Goal: Information Seeking & Learning: Learn about a topic

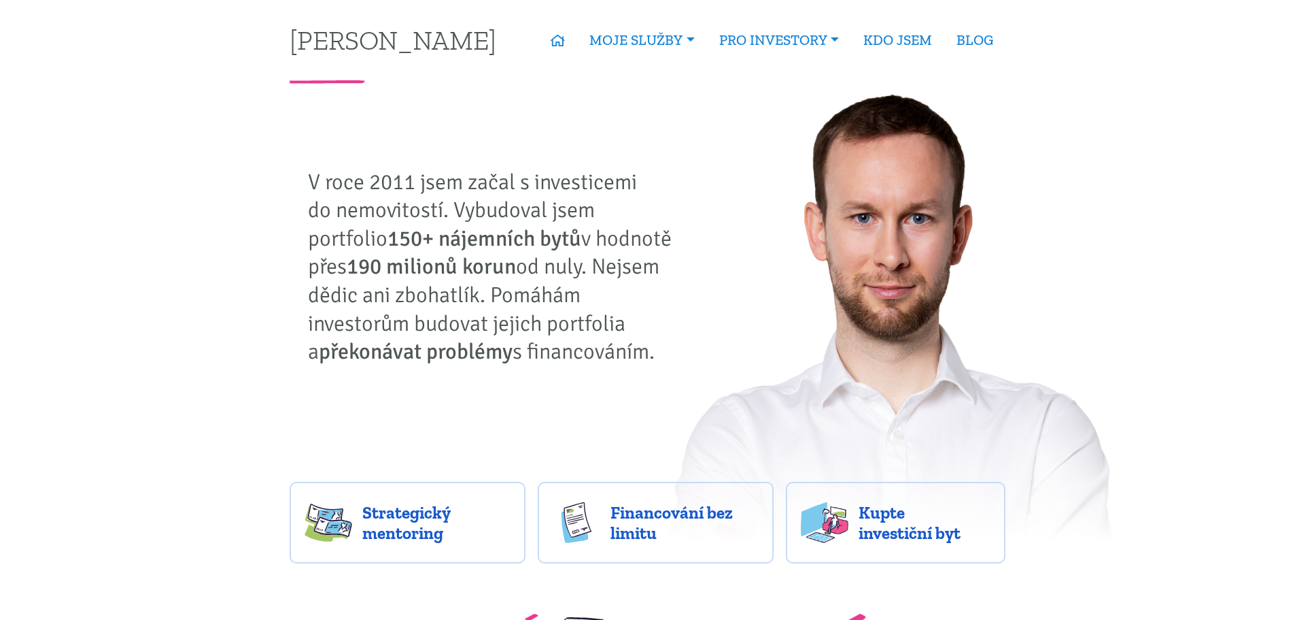
drag, startPoint x: 491, startPoint y: 265, endPoint x: 651, endPoint y: 356, distance: 184.6
click at [651, 356] on p "V roce 2011 jsem začal s investicemi do nemovitostí. Vybudoval jsem portfolio 1…" at bounding box center [495, 267] width 374 height 198
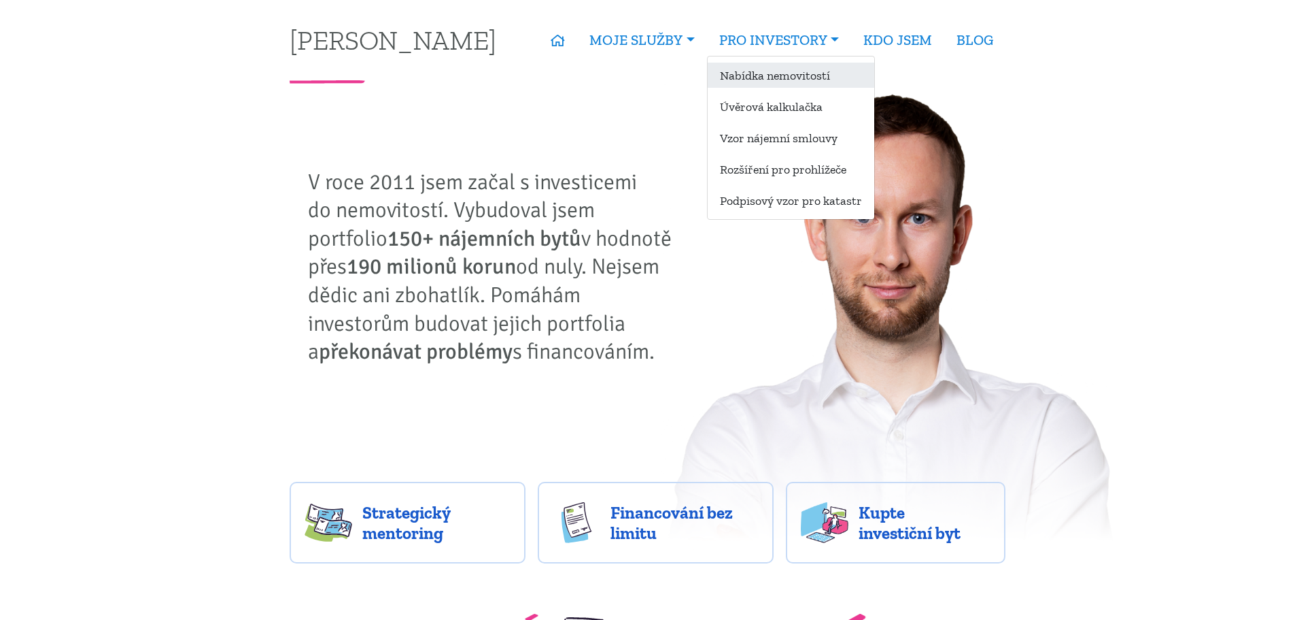
click at [815, 75] on link "Nabídka nemovitostí" at bounding box center [791, 75] width 167 height 25
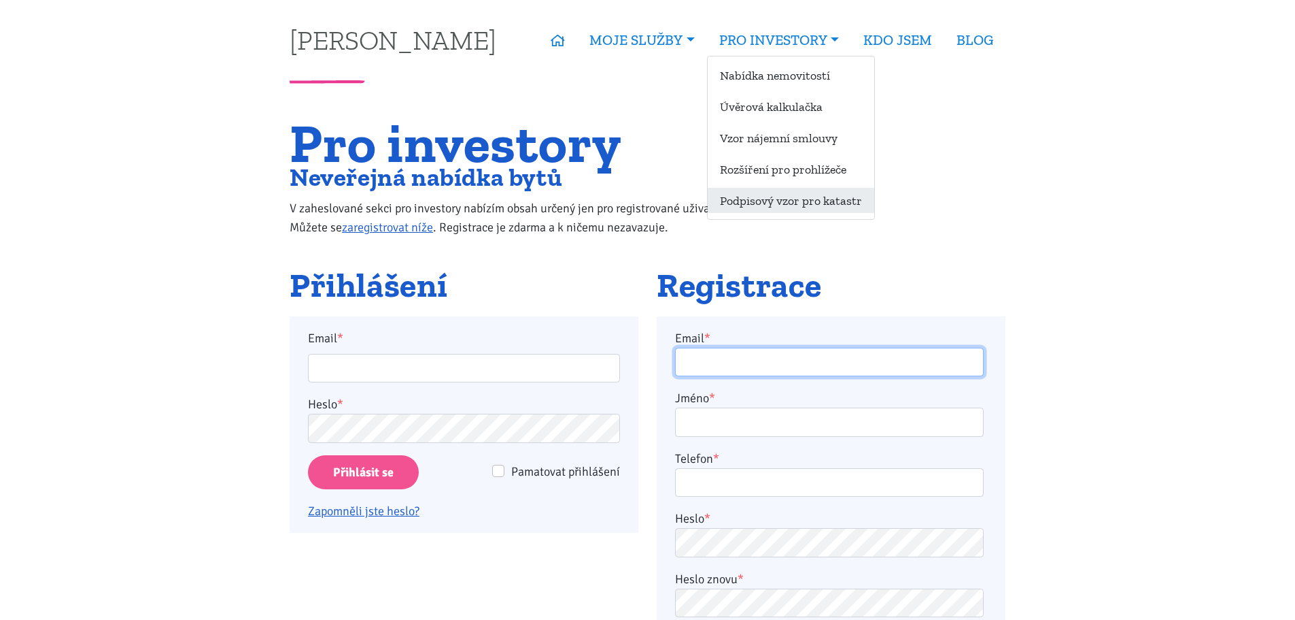
type input "pkomenda@centrum.cz"
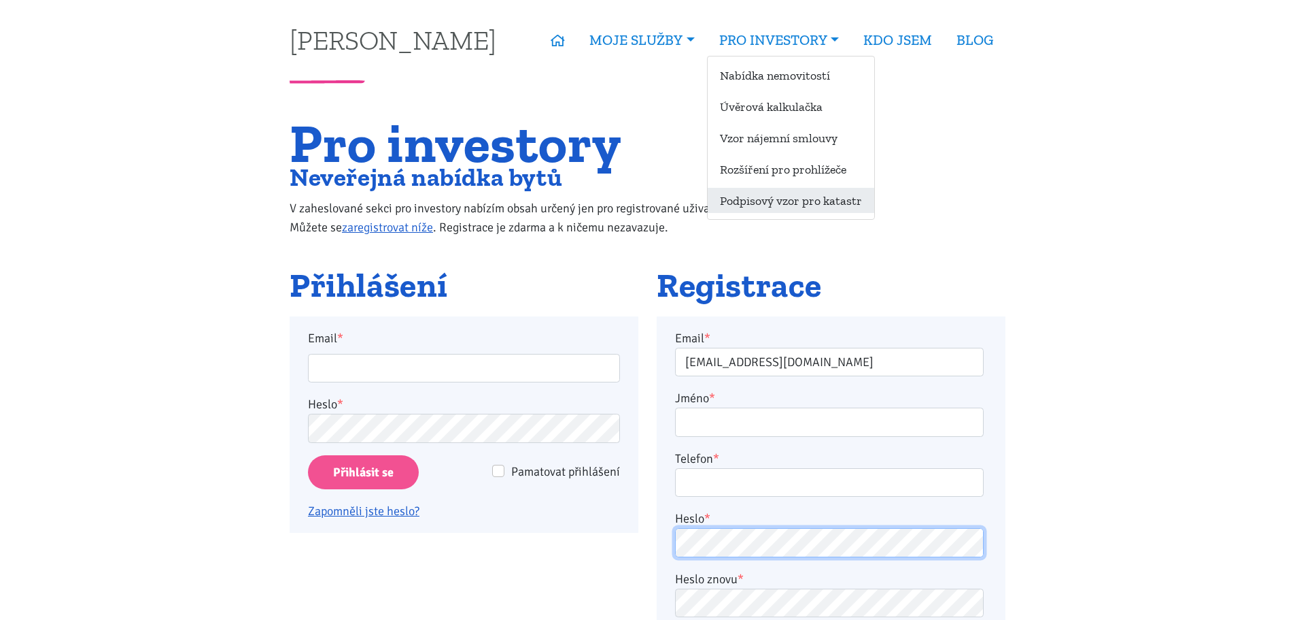
type input "pkomenda@centrum.cz"
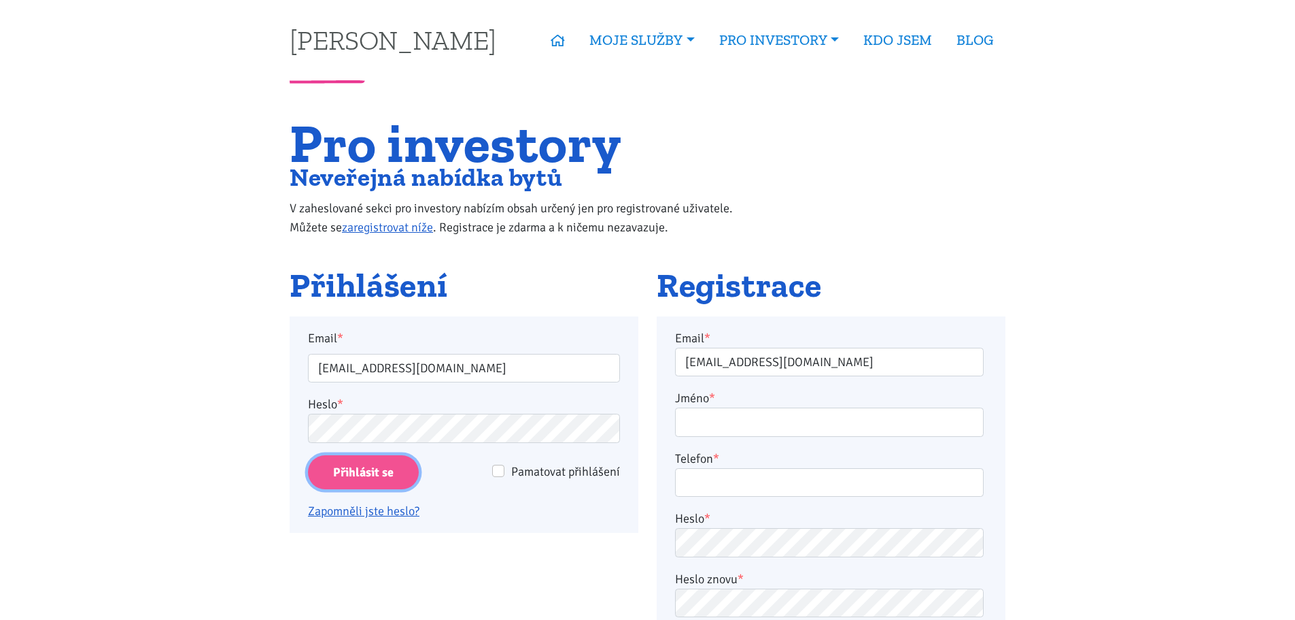
click at [386, 474] on input "Přihlásit se" at bounding box center [363, 472] width 111 height 35
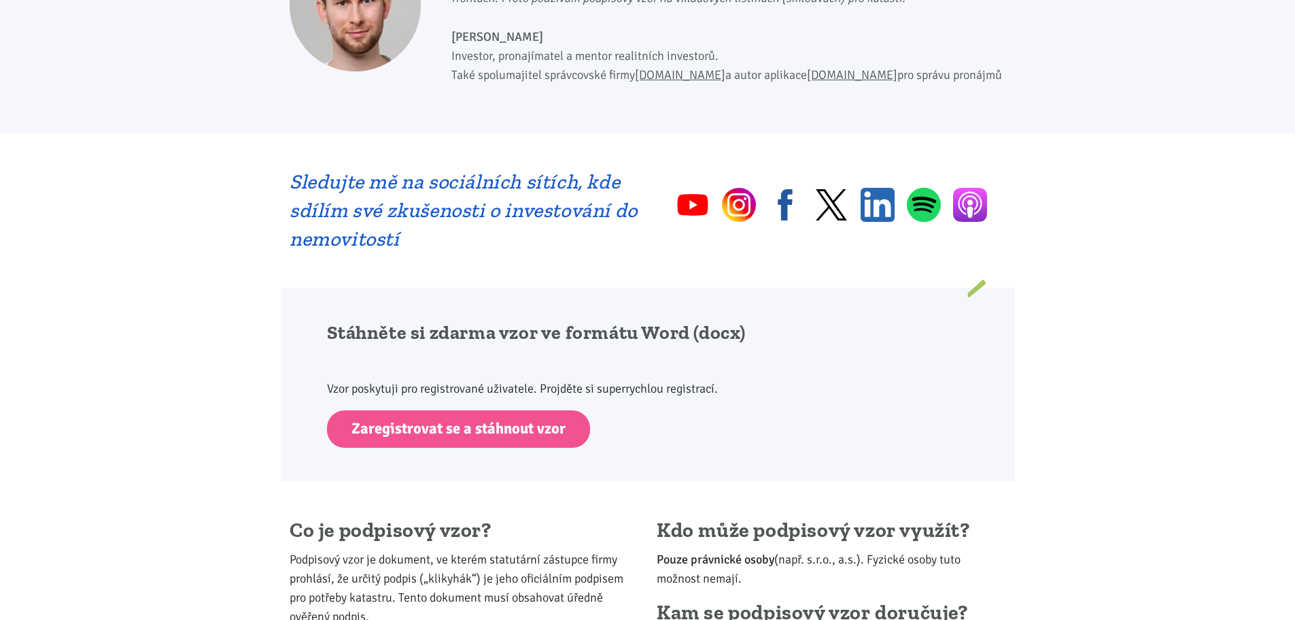
scroll to position [952, 0]
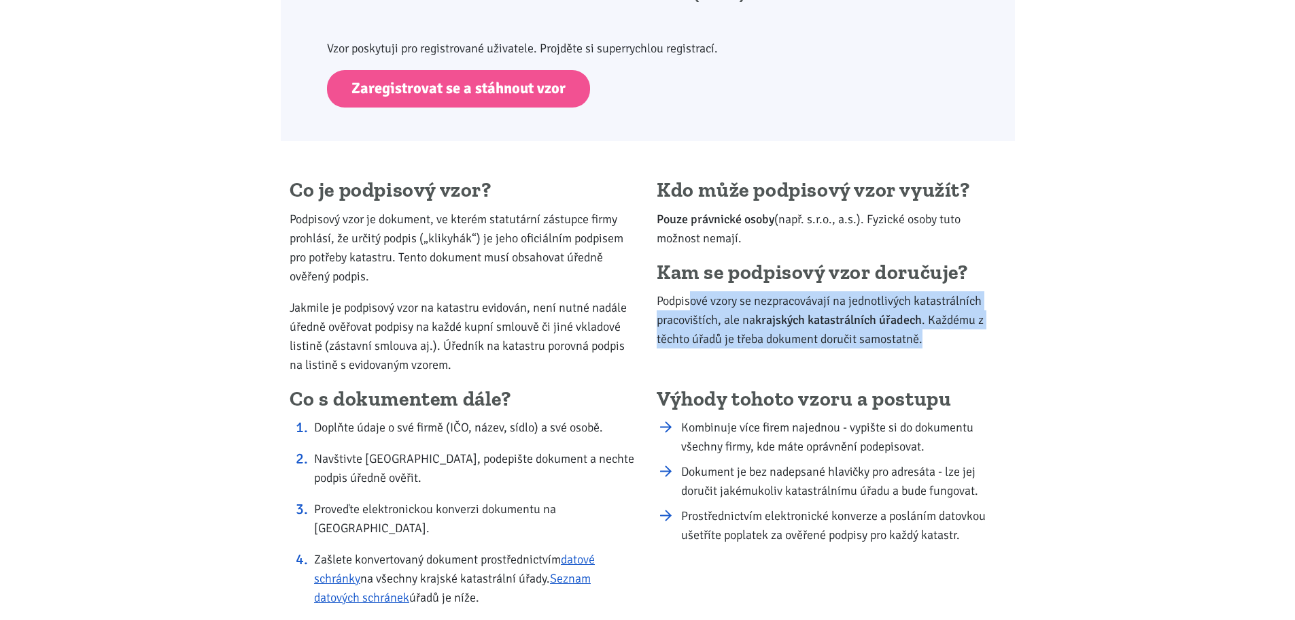
drag, startPoint x: 692, startPoint y: 301, endPoint x: 977, endPoint y: 342, distance: 287.2
click at [977, 342] on p "Podpisové vzory se nezpracovávají na jednotlivých katastrálních pracovištích, a…" at bounding box center [831, 319] width 349 height 57
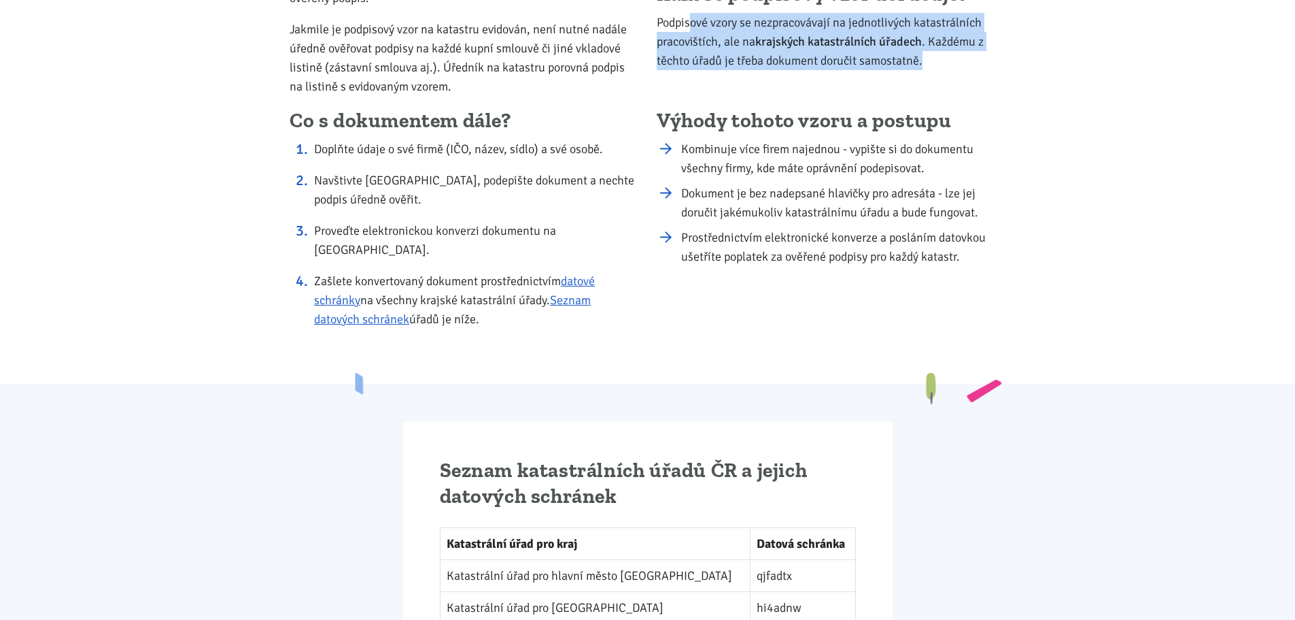
scroll to position [1224, 0]
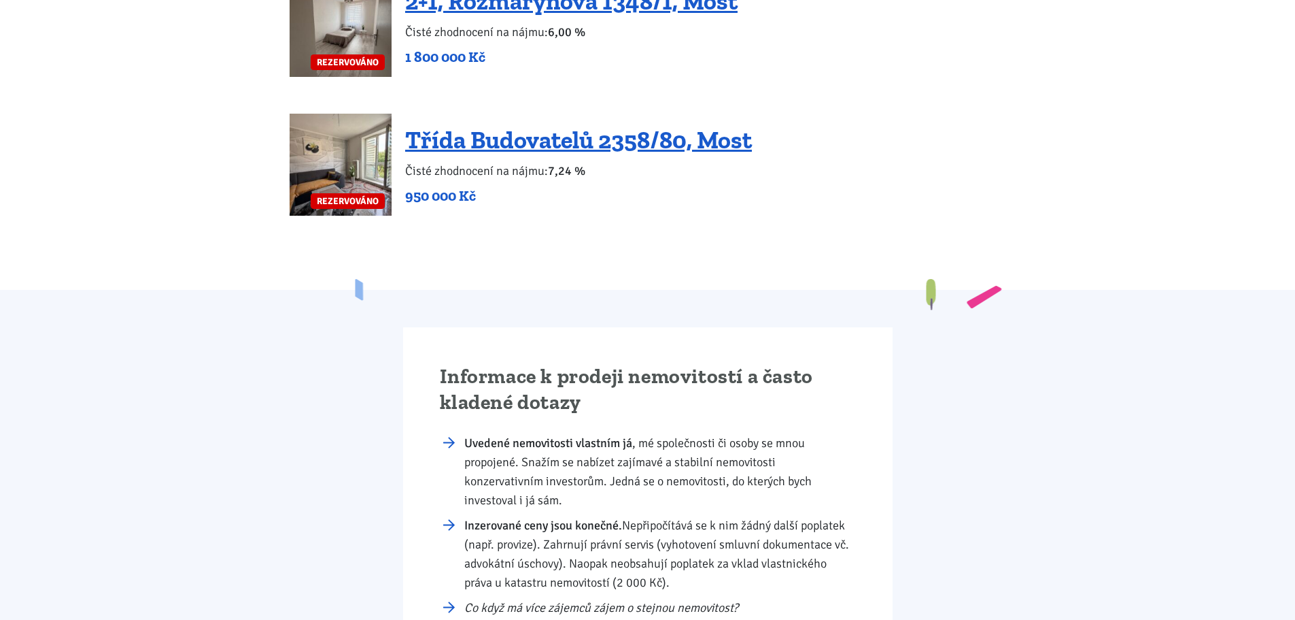
scroll to position [3196, 0]
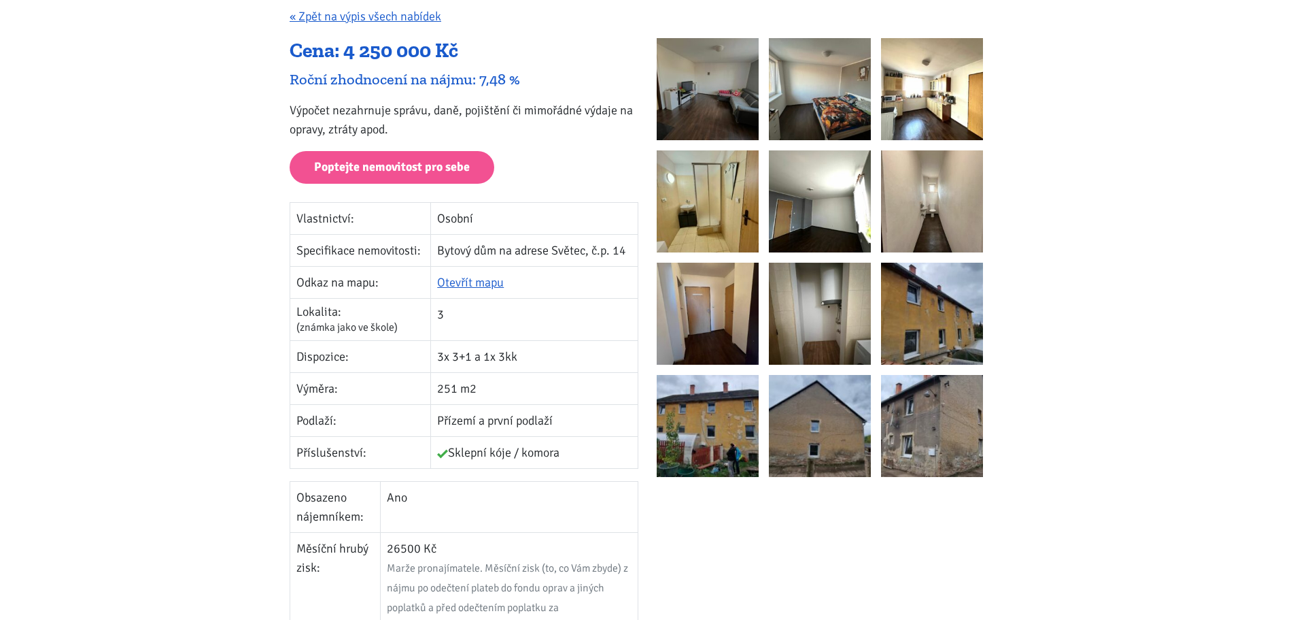
scroll to position [272, 0]
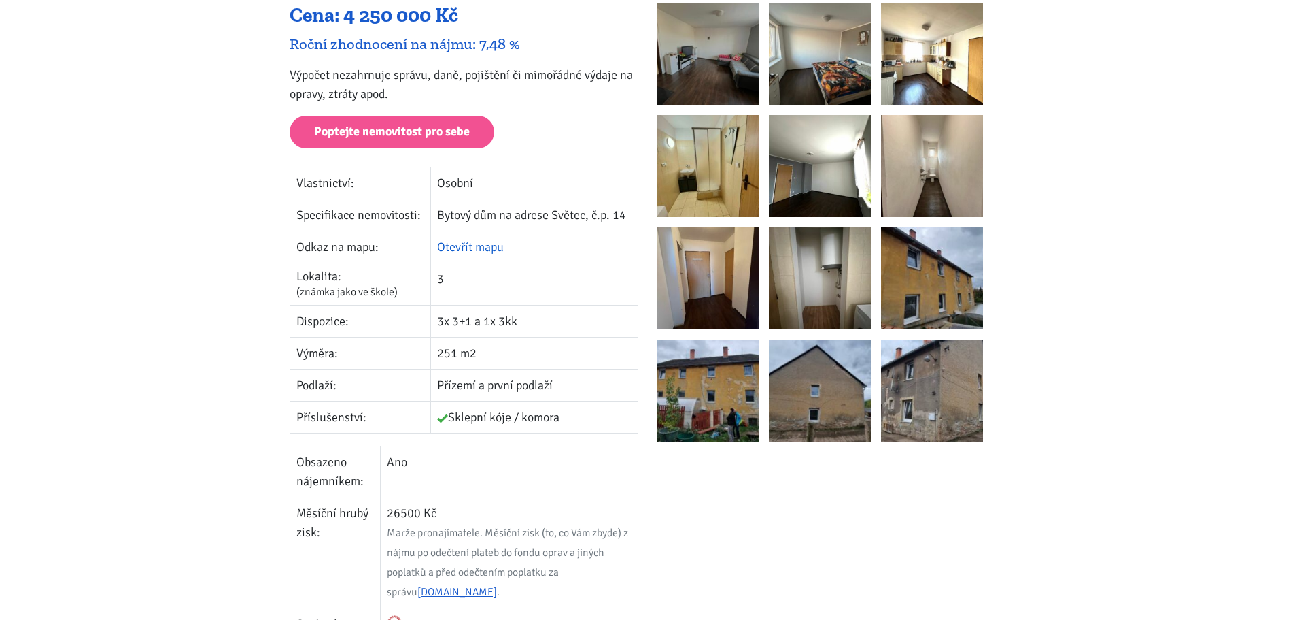
click at [498, 251] on link "Otevřít mapu" at bounding box center [470, 246] width 67 height 15
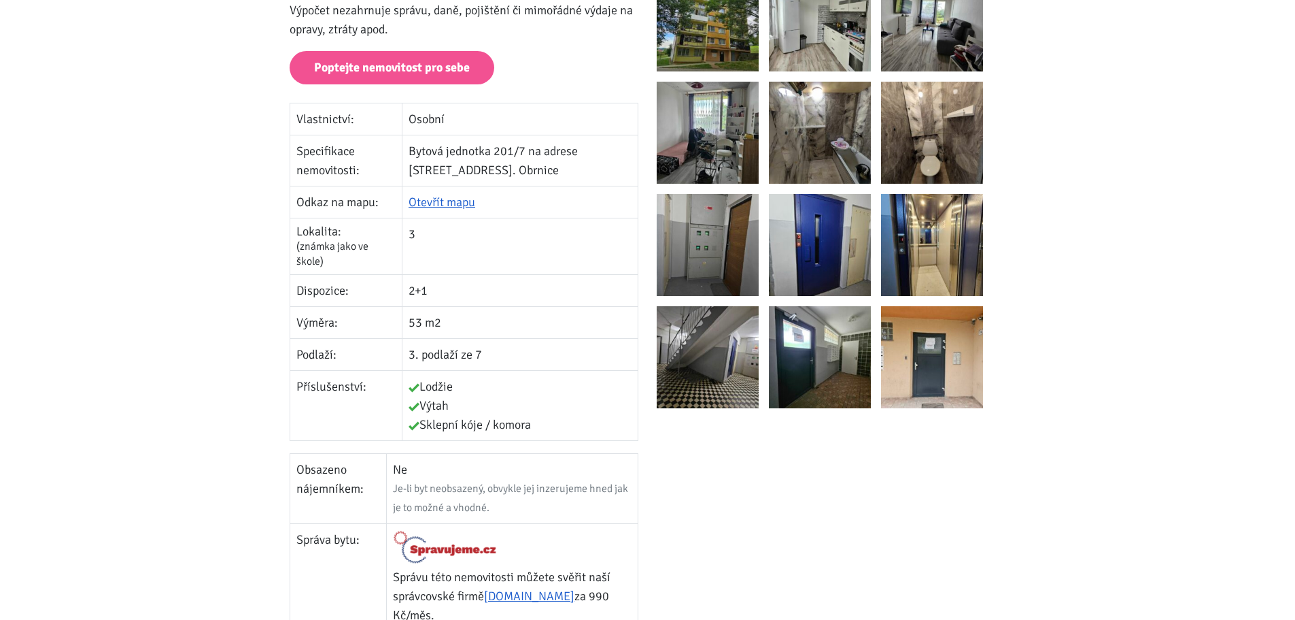
scroll to position [272, 0]
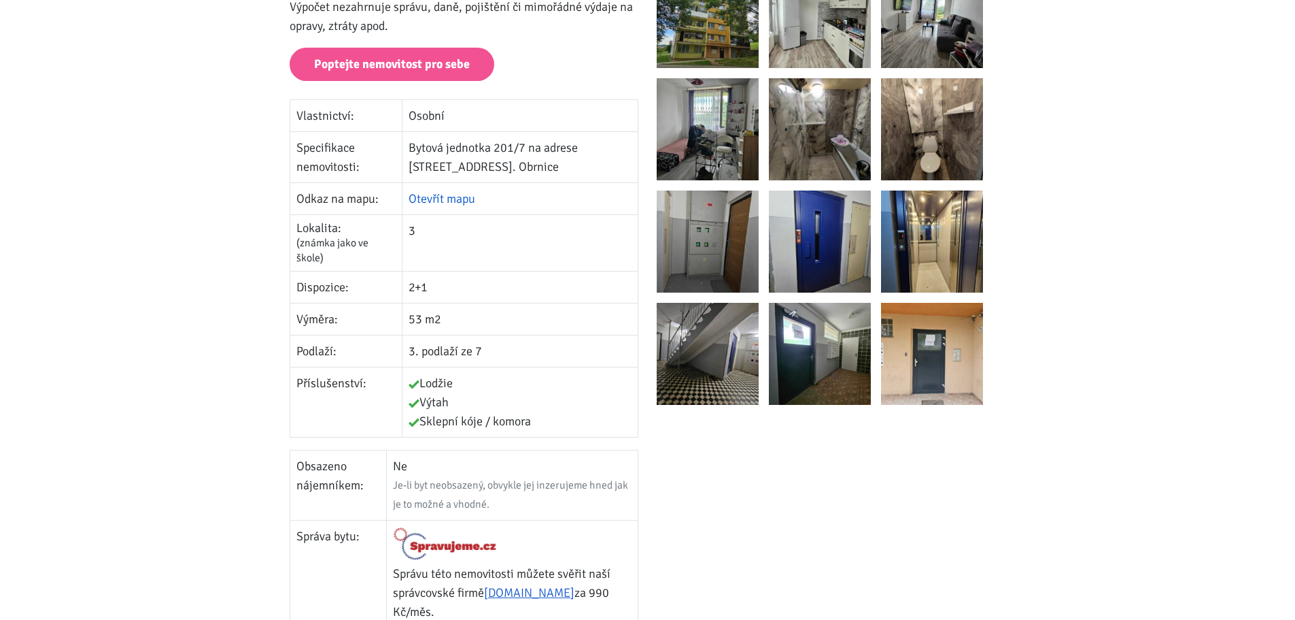
click at [468, 191] on link "Otevřít mapu" at bounding box center [442, 198] width 67 height 15
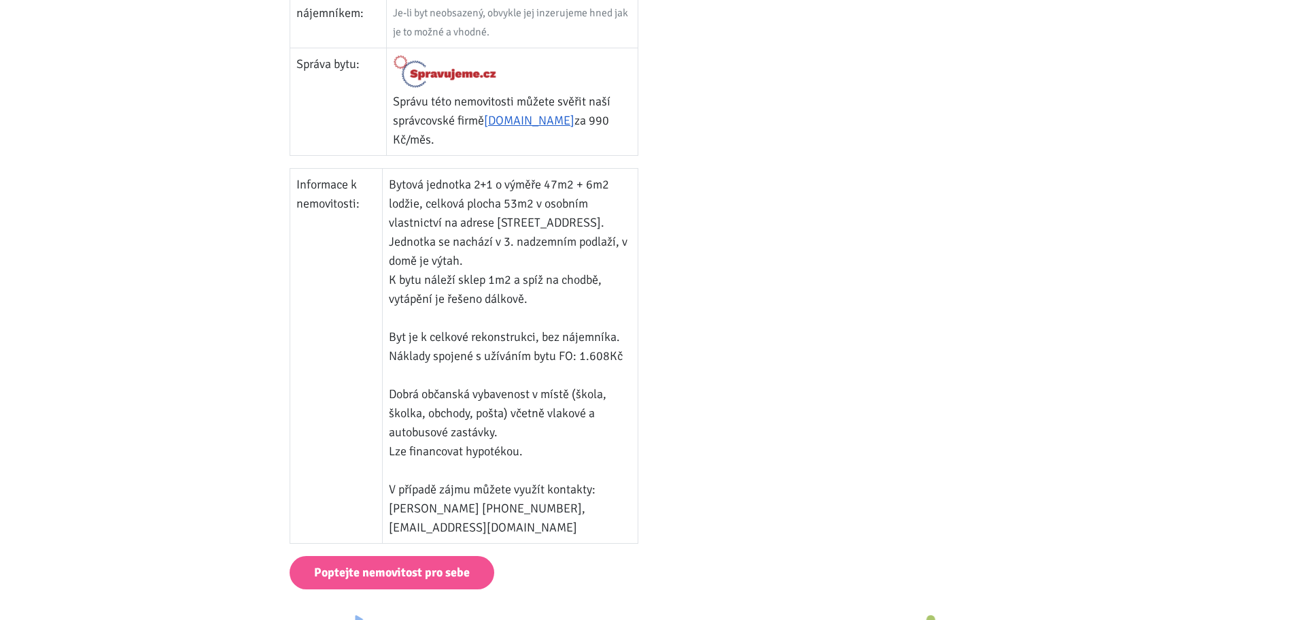
scroll to position [748, 0]
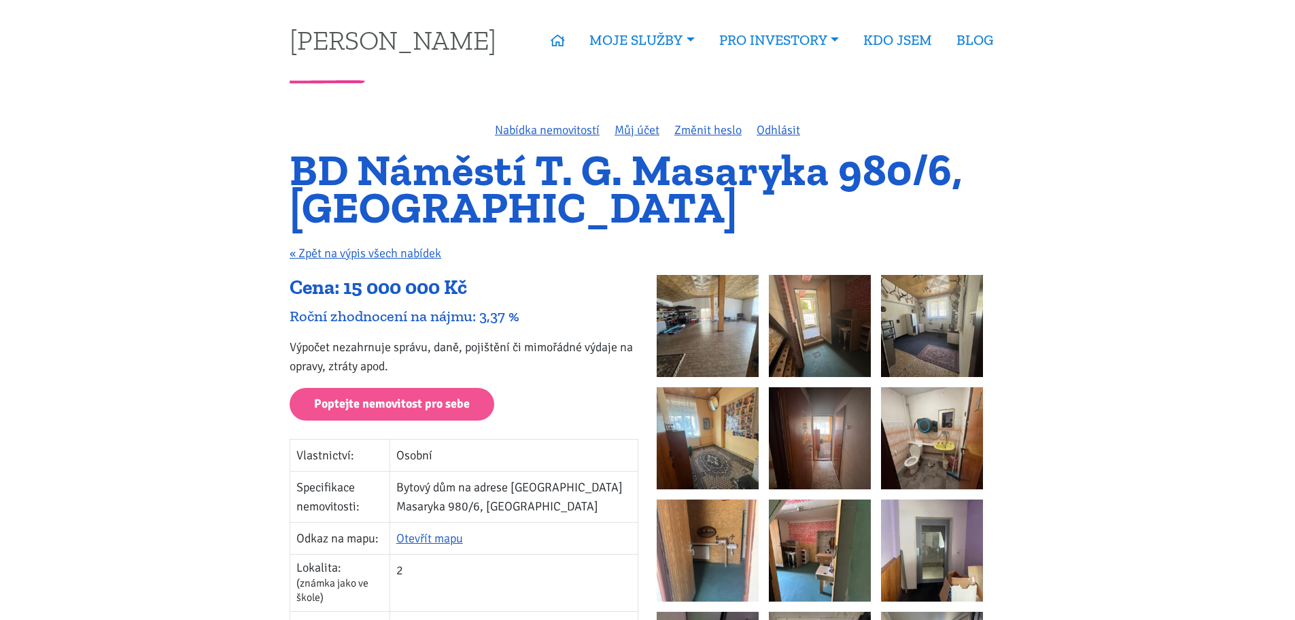
click at [711, 316] on img at bounding box center [708, 326] width 102 height 102
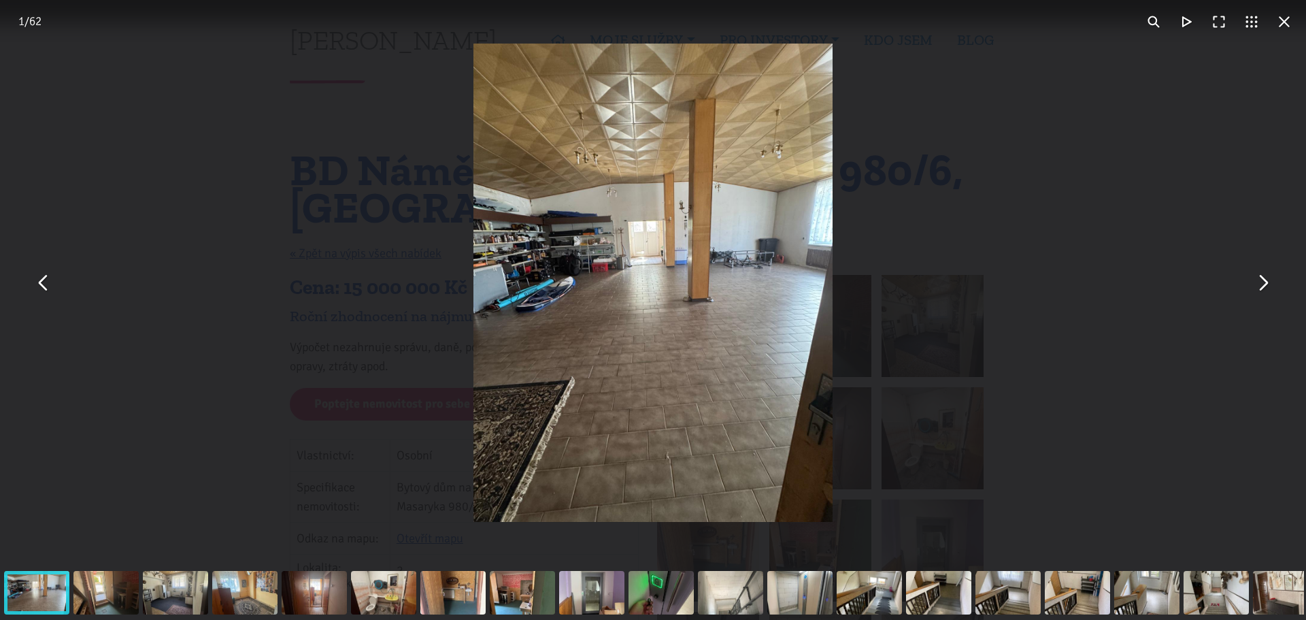
click at [1264, 290] on button "You can close this modal content with the ESC key" at bounding box center [1262, 283] width 33 height 33
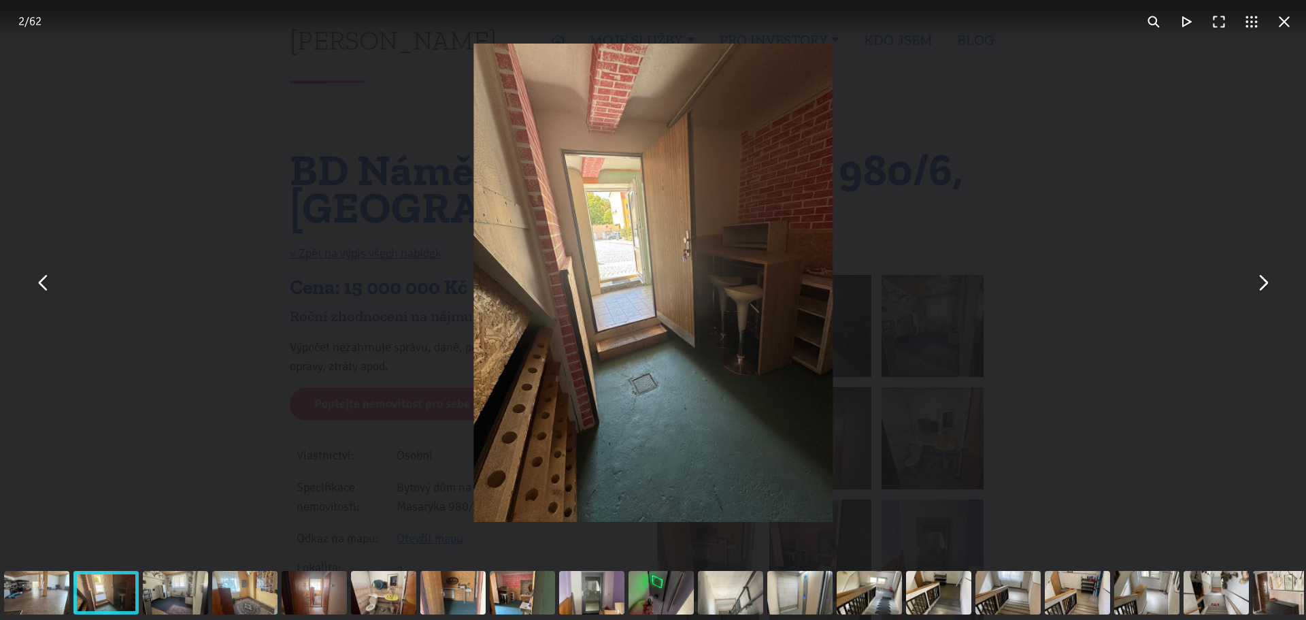
click at [1264, 289] on button "You can close this modal content with the ESC key" at bounding box center [1262, 283] width 33 height 33
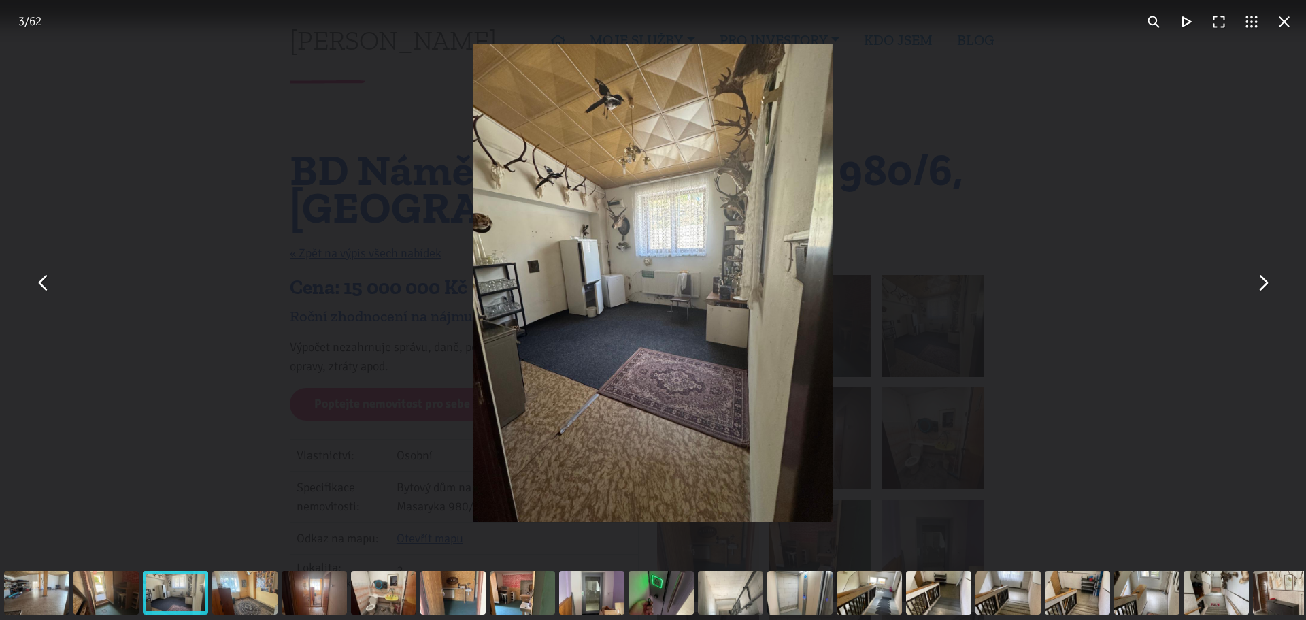
click at [1262, 279] on button "You can close this modal content with the ESC key" at bounding box center [1262, 283] width 33 height 33
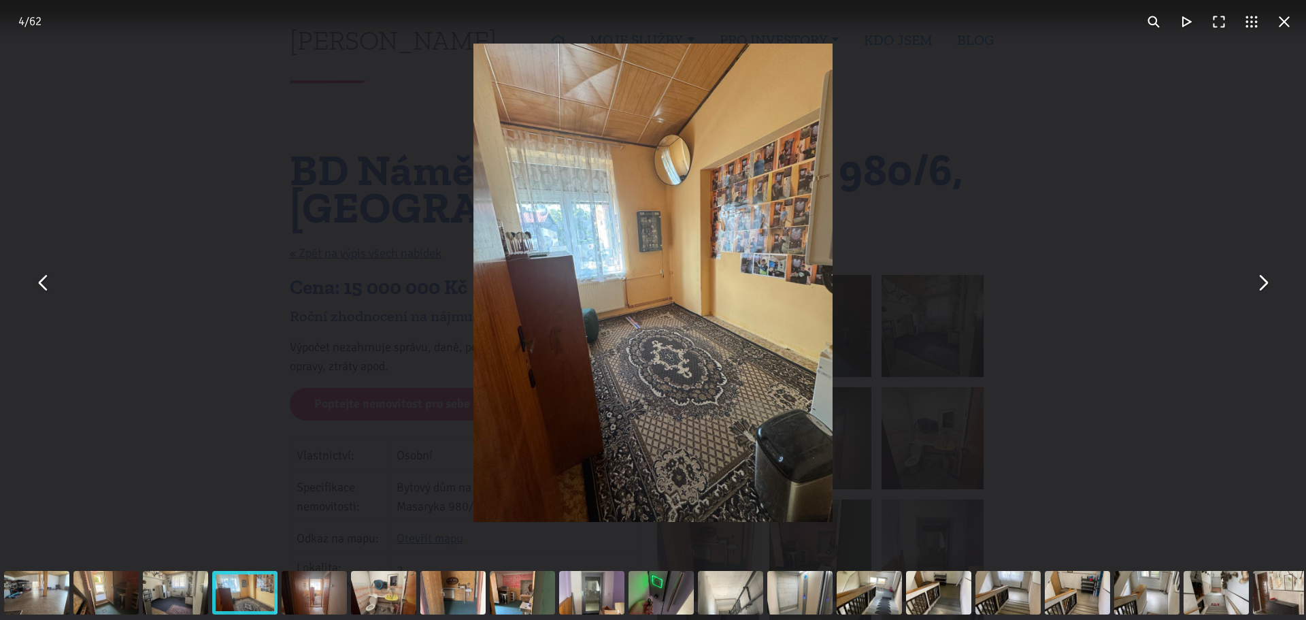
click at [1262, 278] on button "You can close this modal content with the ESC key" at bounding box center [1262, 283] width 33 height 33
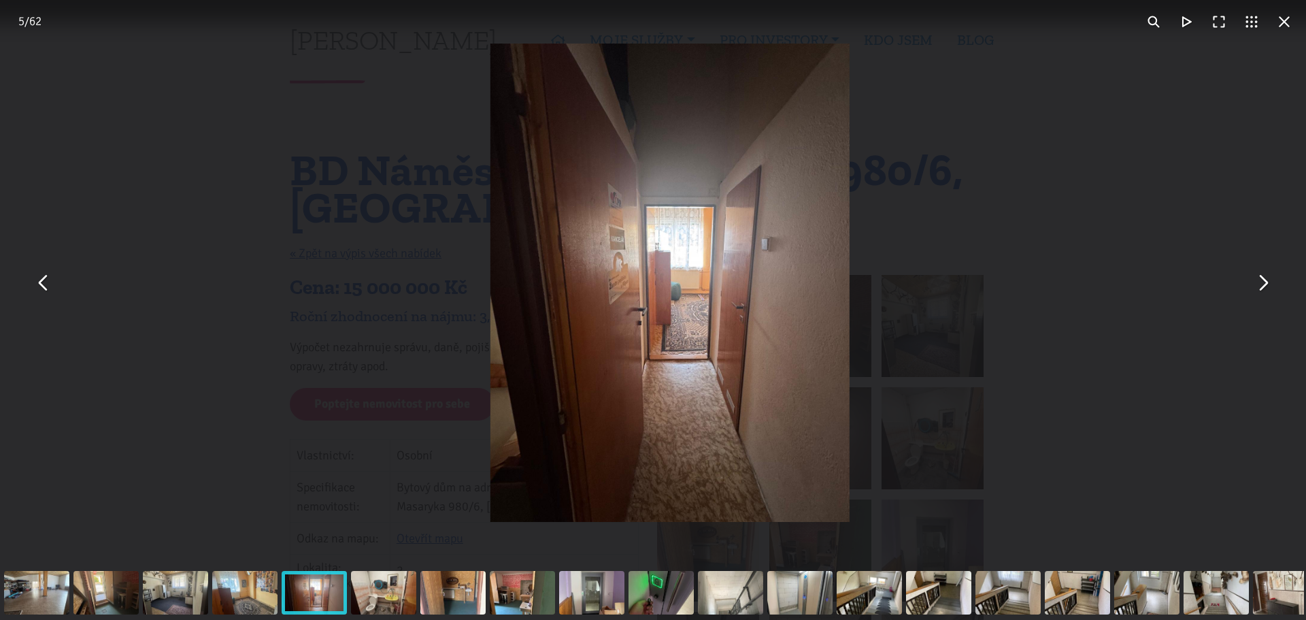
click at [1261, 274] on button "You can close this modal content with the ESC key" at bounding box center [1262, 283] width 33 height 33
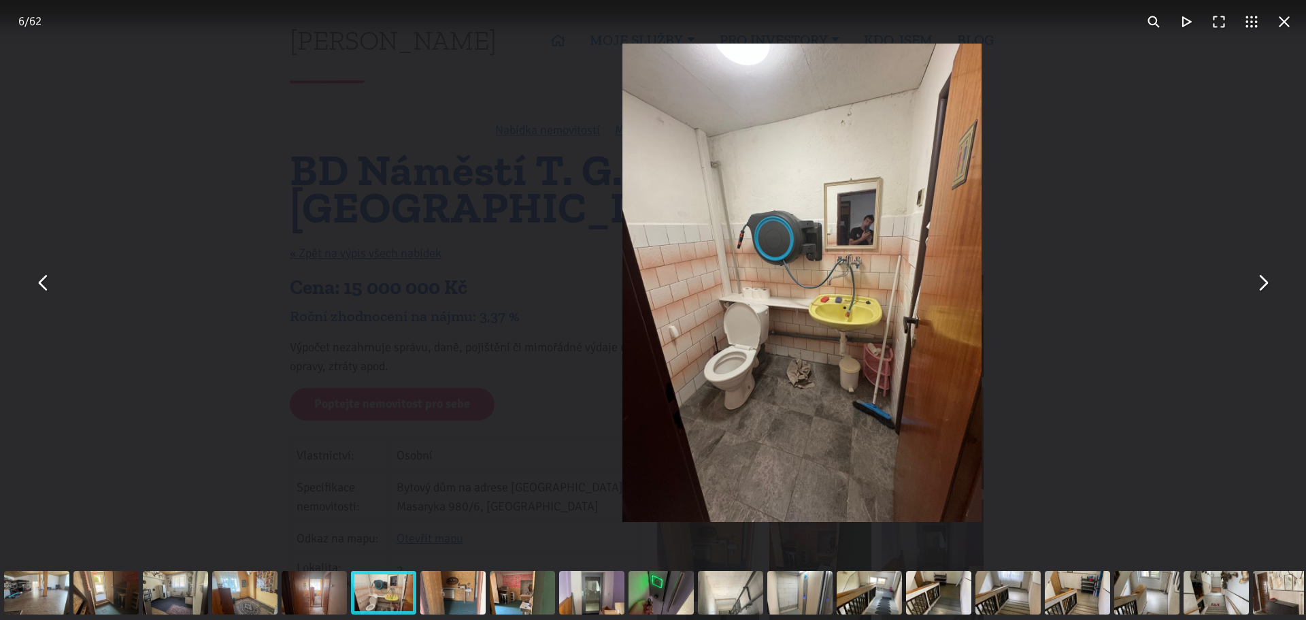
click at [1259, 271] on button "You can close this modal content with the ESC key" at bounding box center [1262, 283] width 33 height 33
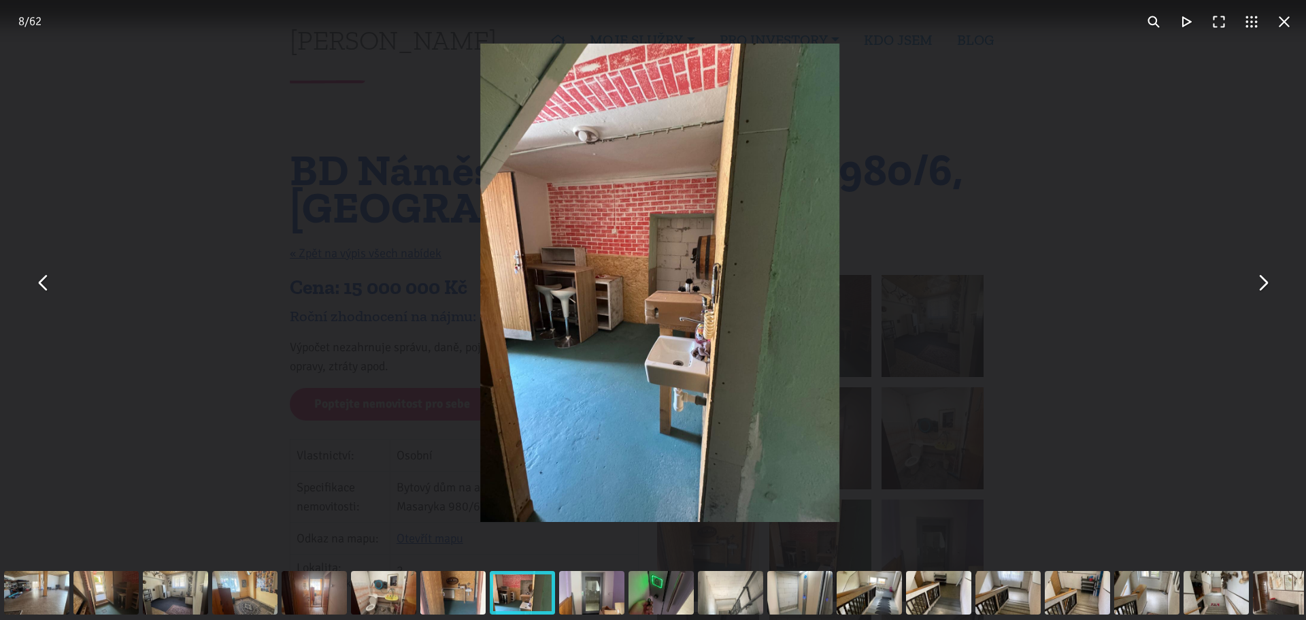
click at [994, 584] on div "You can close this modal content with the ESC key" at bounding box center [1007, 592] width 69 height 54
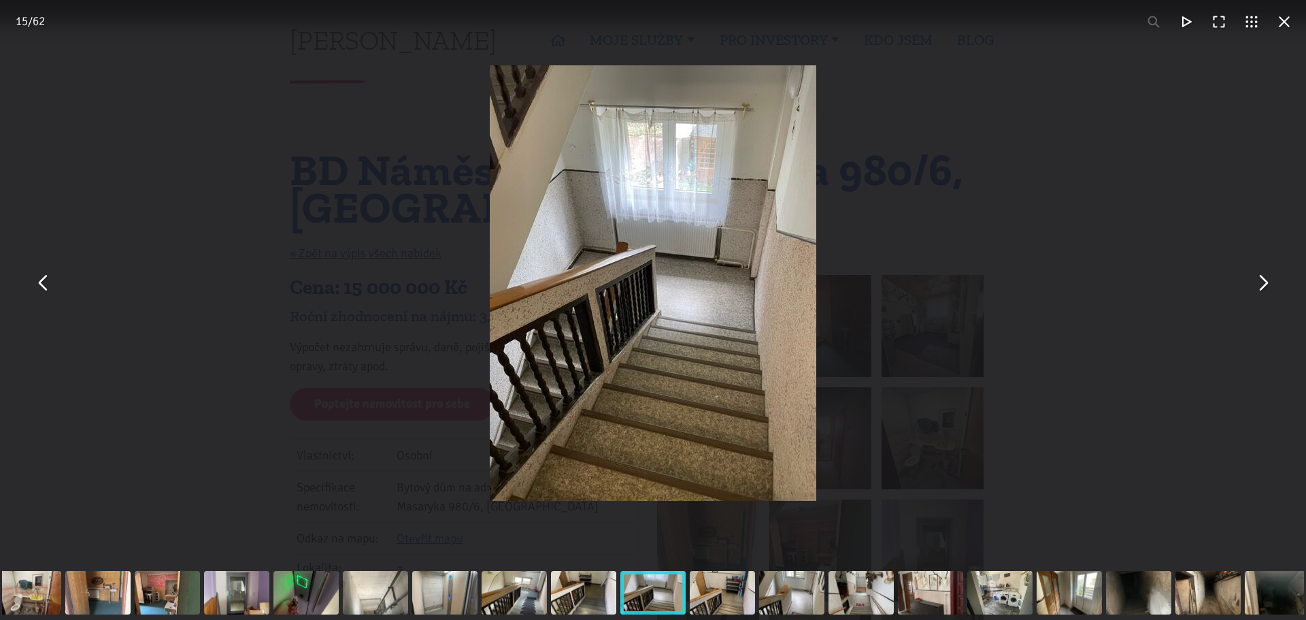
click at [1278, 24] on button "You can close this modal content with the ESC key" at bounding box center [1284, 21] width 33 height 33
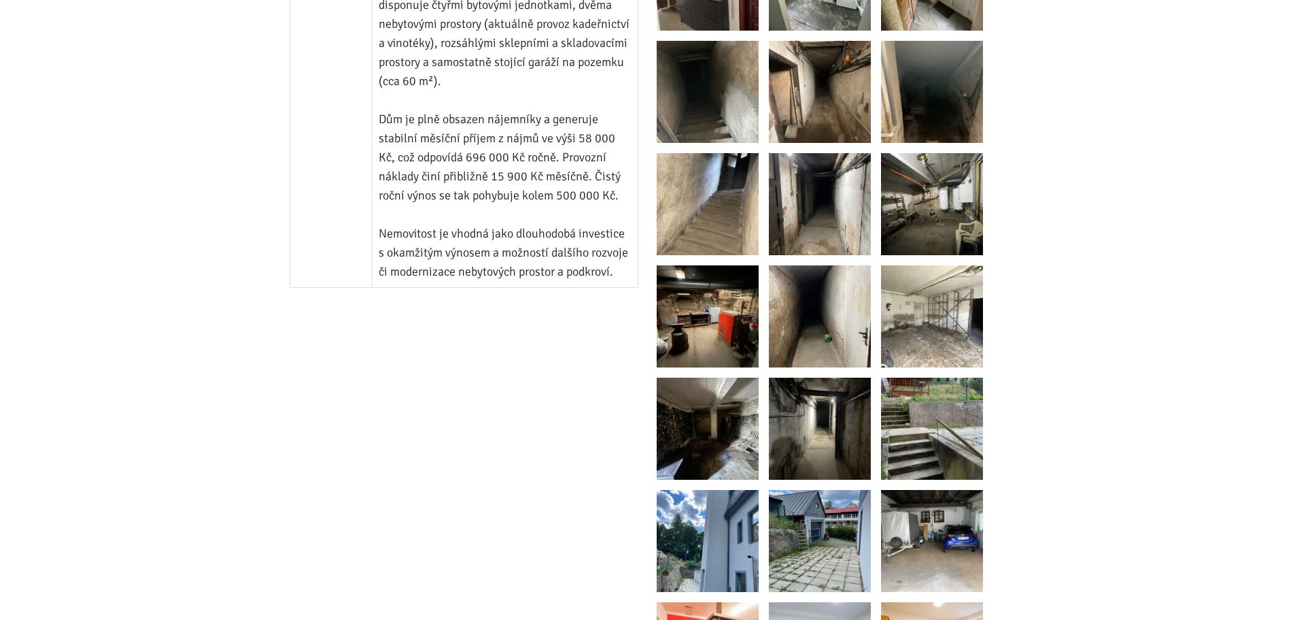
scroll to position [1292, 0]
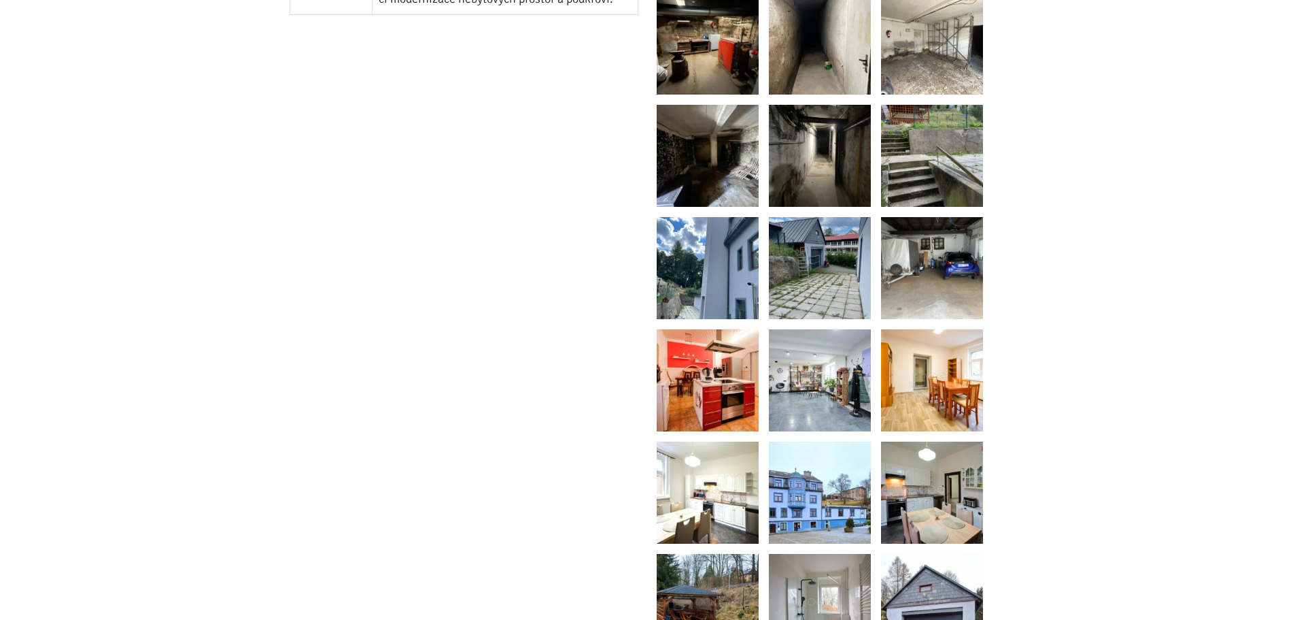
click at [797, 383] on img at bounding box center [820, 380] width 102 height 102
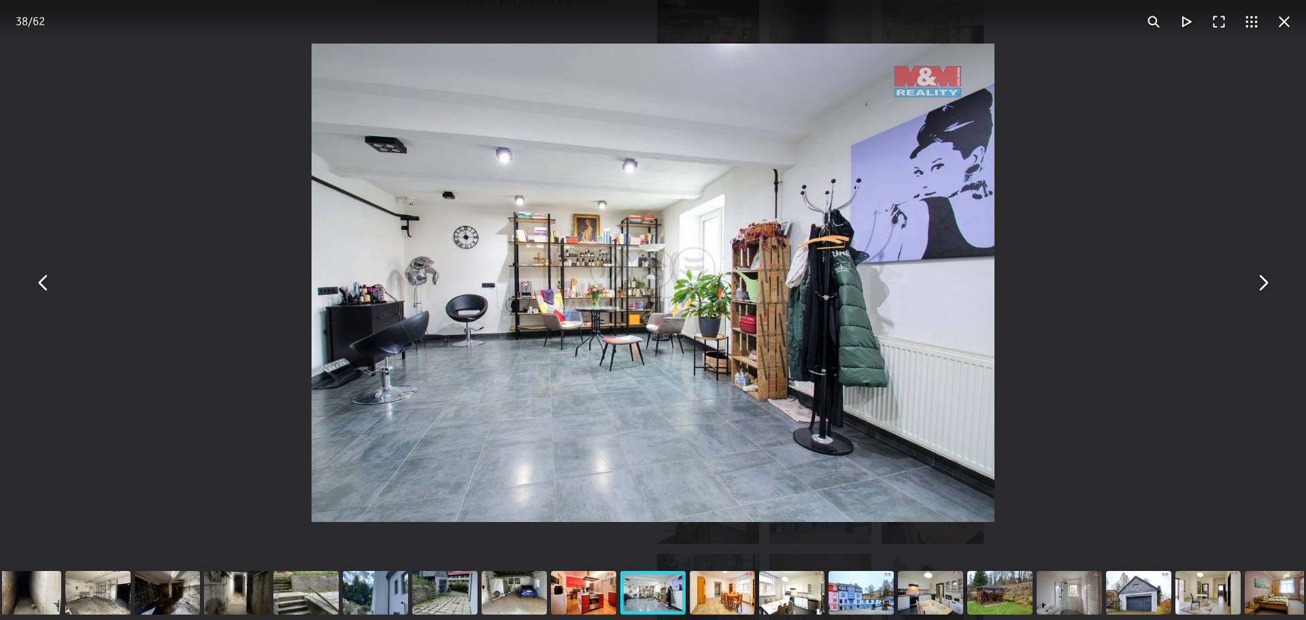
click at [1292, 21] on button "You can close this modal content with the ESC key" at bounding box center [1284, 21] width 33 height 33
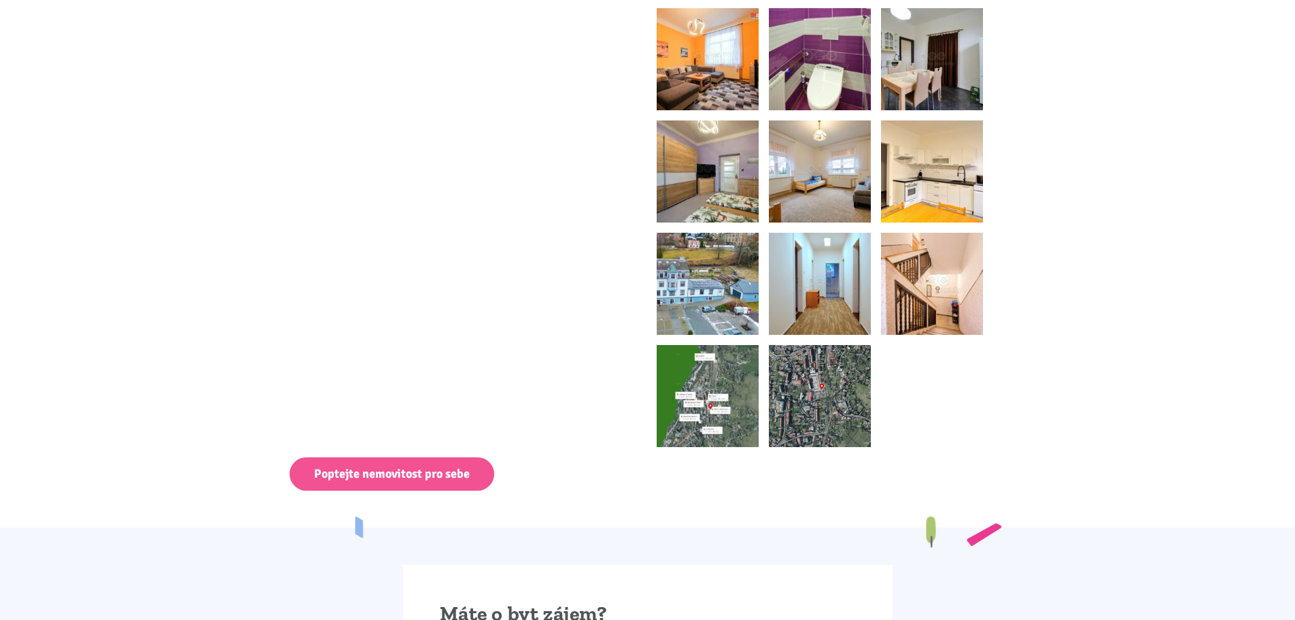
scroll to position [2176, 0]
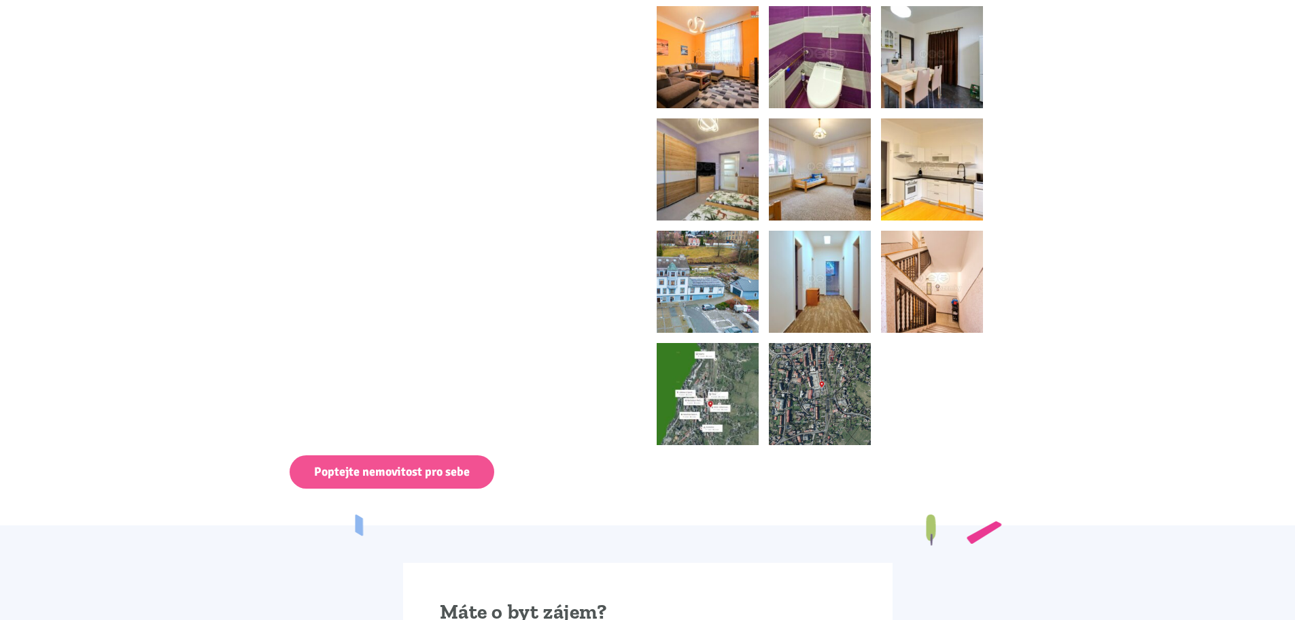
click at [734, 315] on img at bounding box center [708, 282] width 102 height 102
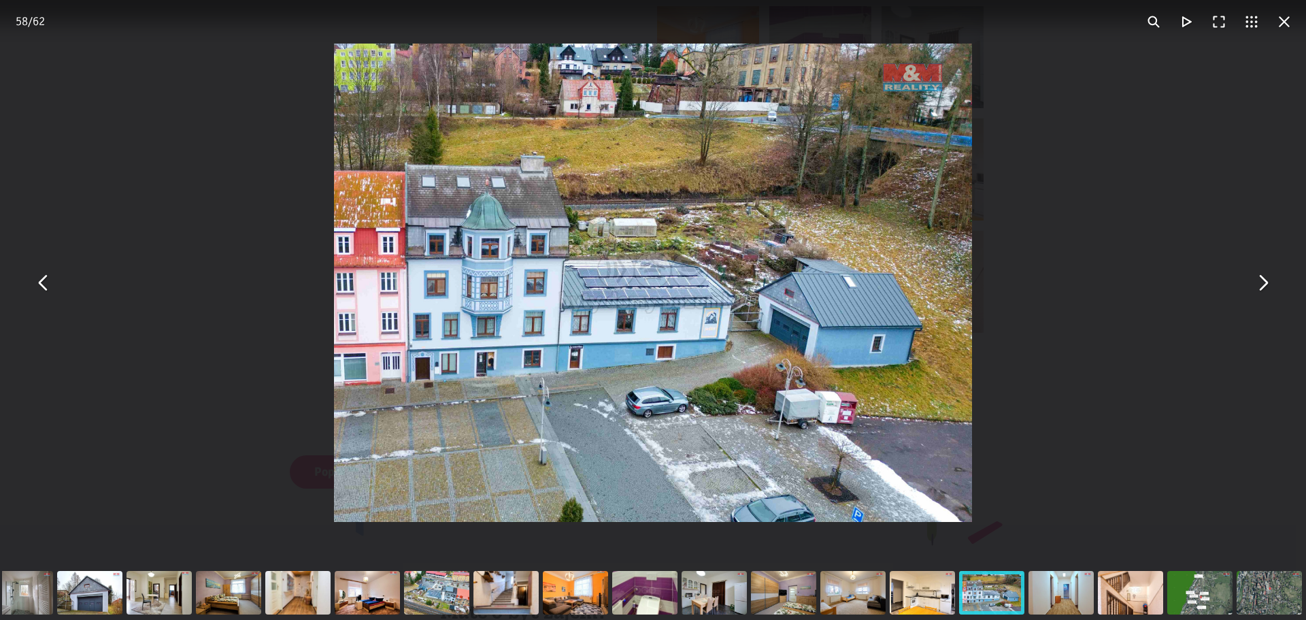
click at [1276, 285] on button "You can close this modal content with the ESC key" at bounding box center [1262, 283] width 33 height 33
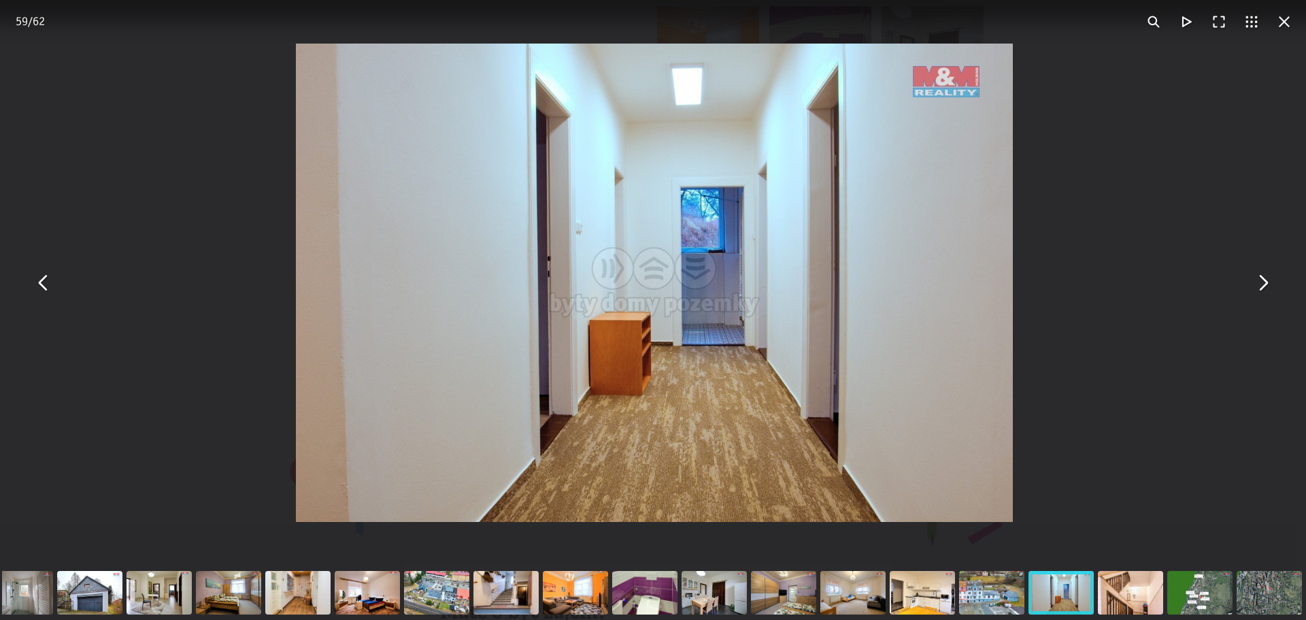
click at [1276, 285] on button "You can close this modal content with the ESC key" at bounding box center [1262, 283] width 33 height 33
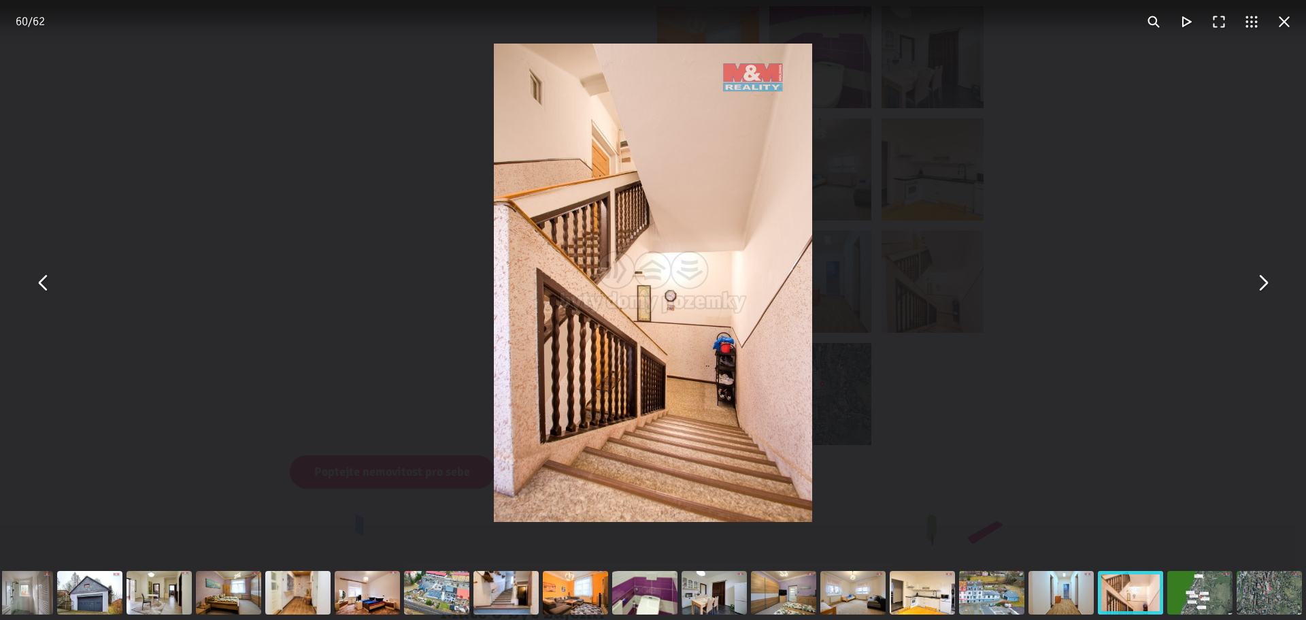
click at [1276, 285] on button "You can close this modal content with the ESC key" at bounding box center [1262, 283] width 33 height 33
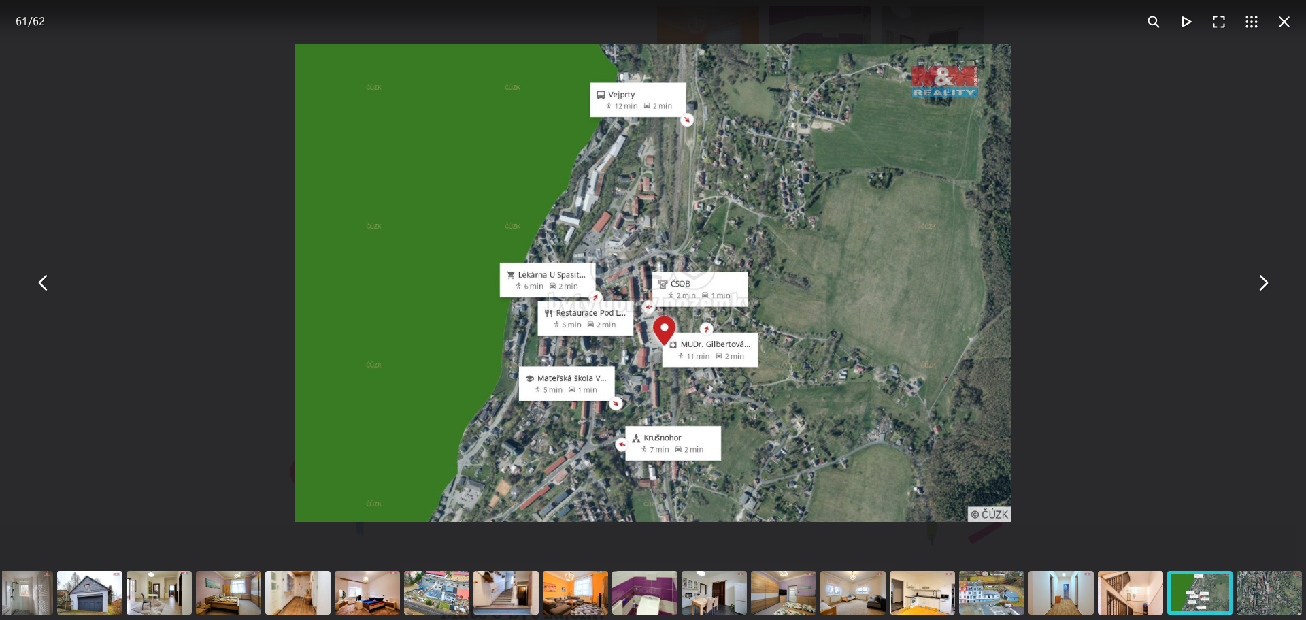
click at [1273, 285] on button "You can close this modal content with the ESC key" at bounding box center [1262, 283] width 33 height 33
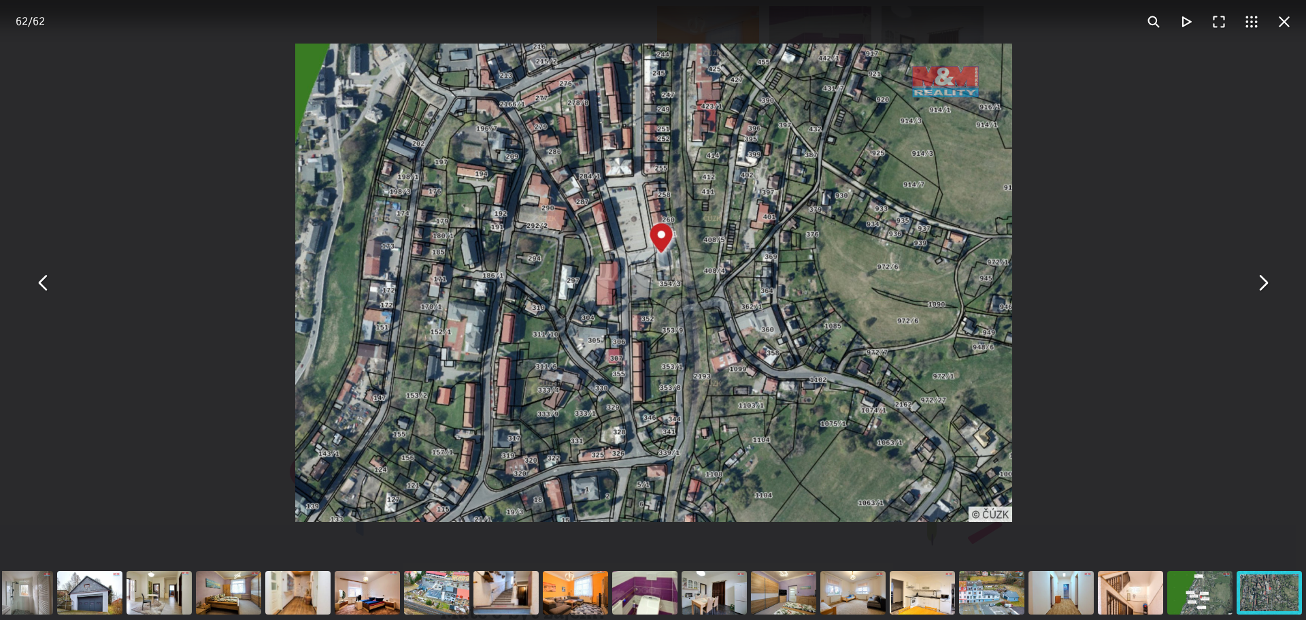
click at [1272, 284] on button "You can close this modal content with the ESC key" at bounding box center [1262, 283] width 33 height 33
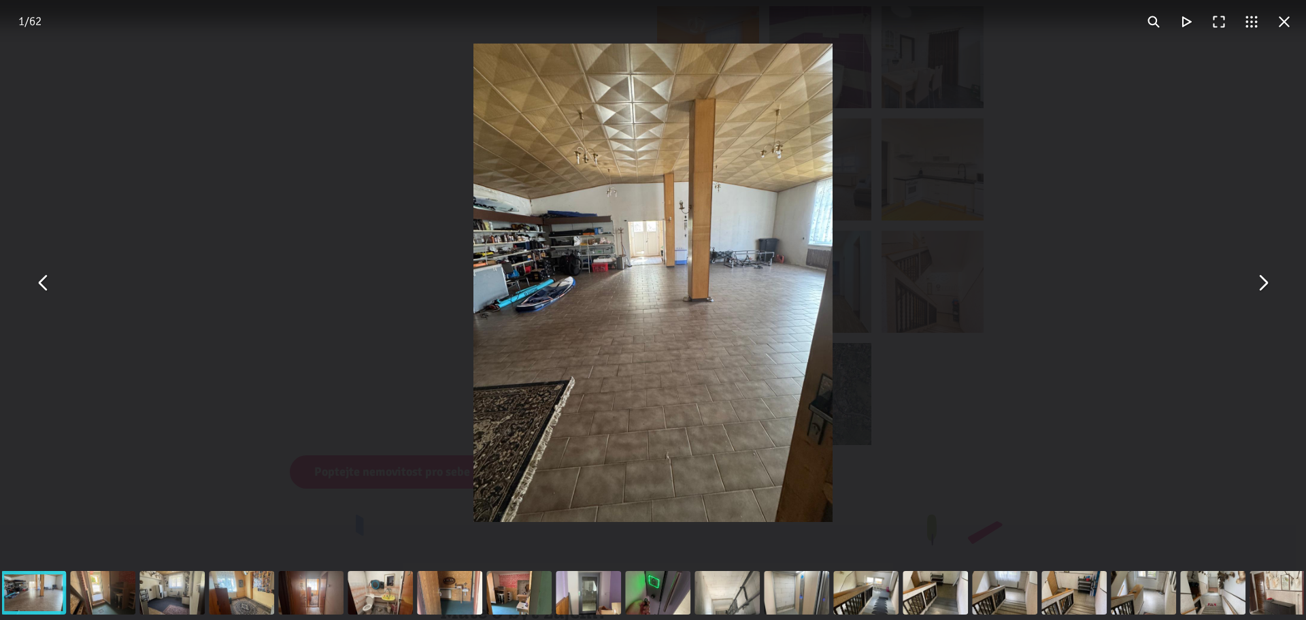
click at [1283, 31] on button "You can close this modal content with the ESC key" at bounding box center [1284, 21] width 33 height 33
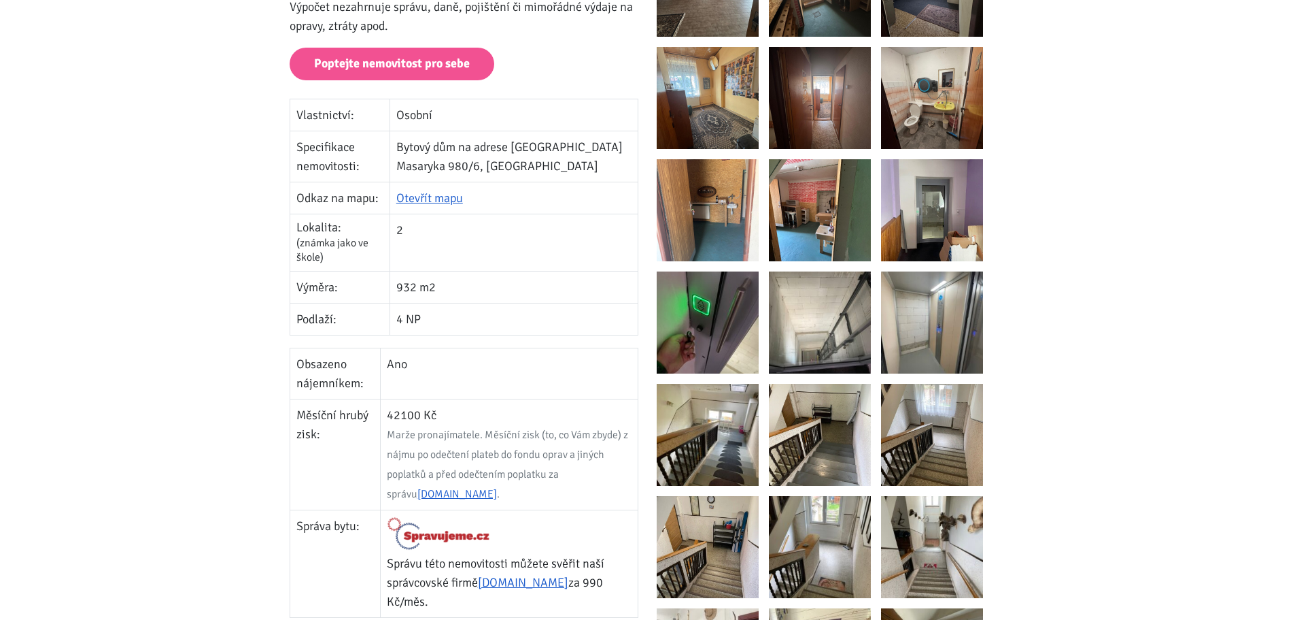
scroll to position [204, 0]
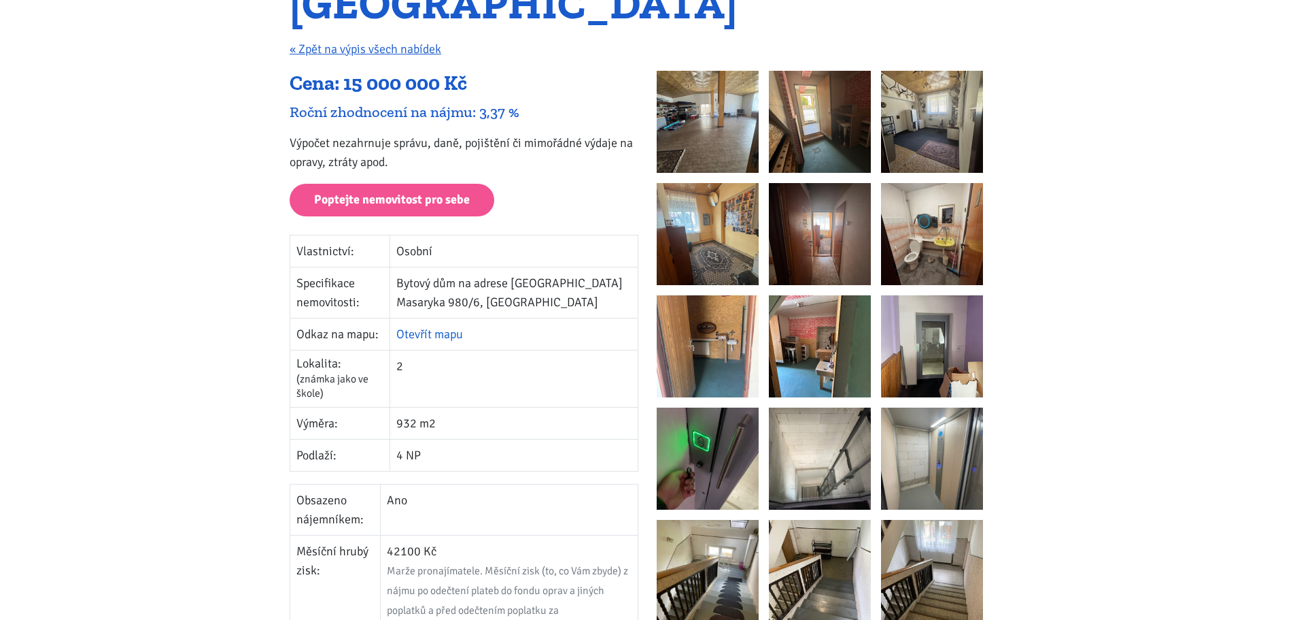
click at [463, 333] on link "Otevřít mapu" at bounding box center [429, 333] width 67 height 15
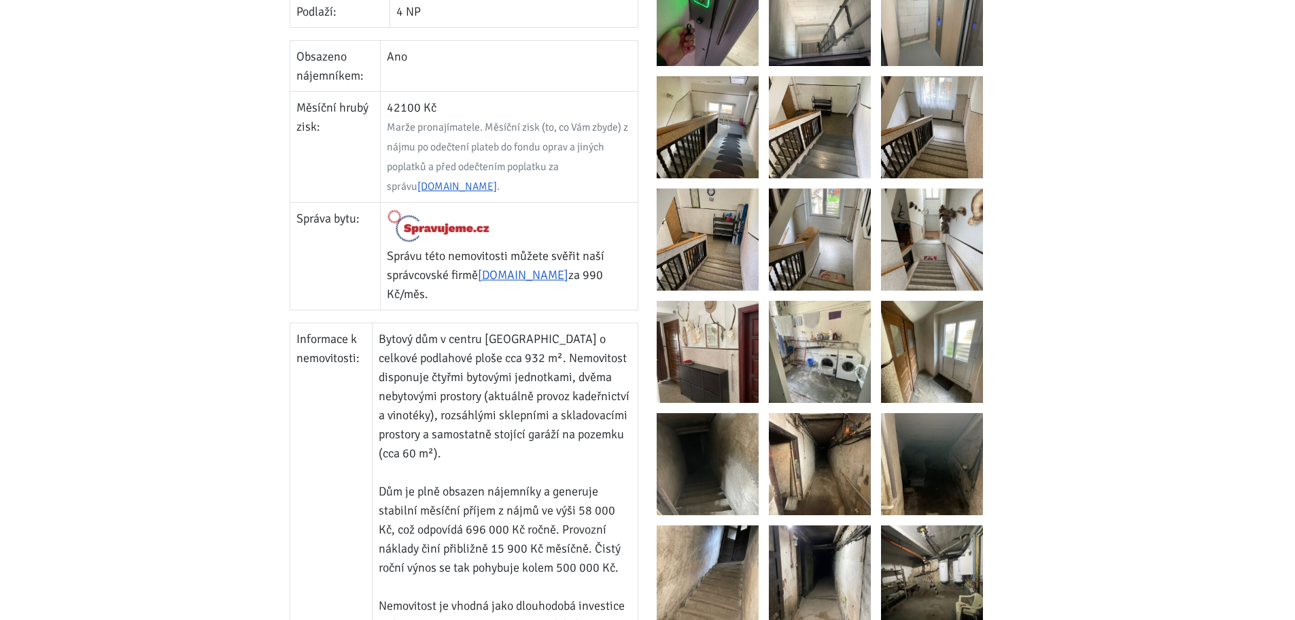
scroll to position [816, 0]
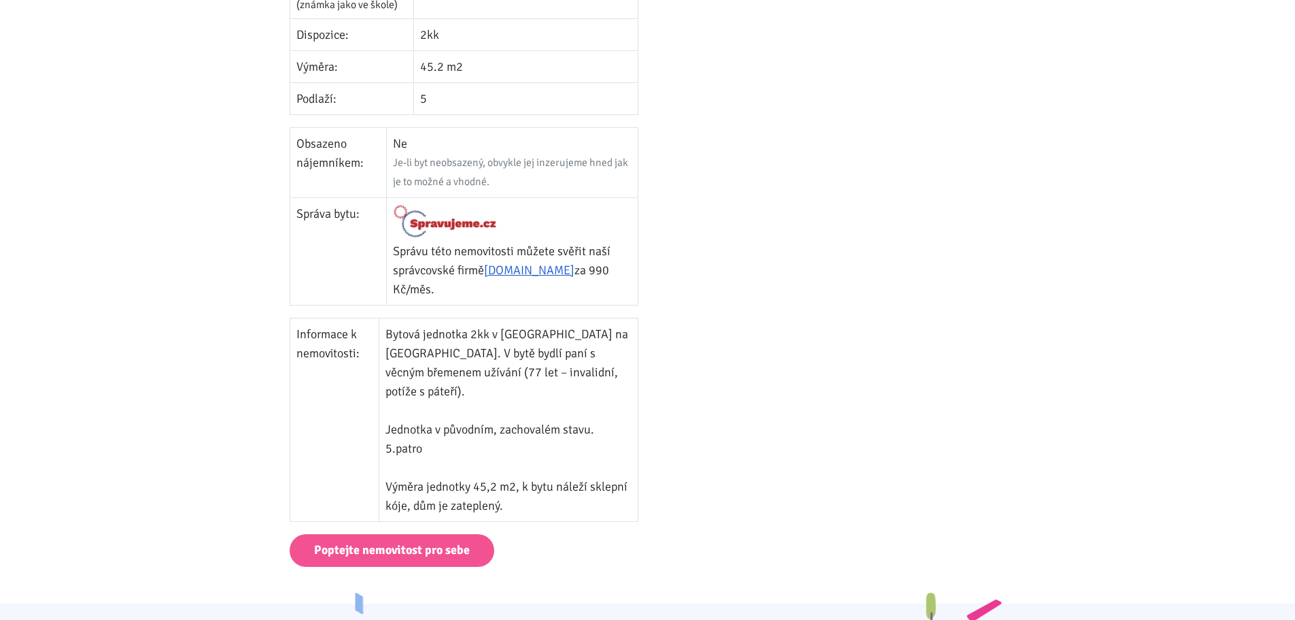
scroll to position [748, 0]
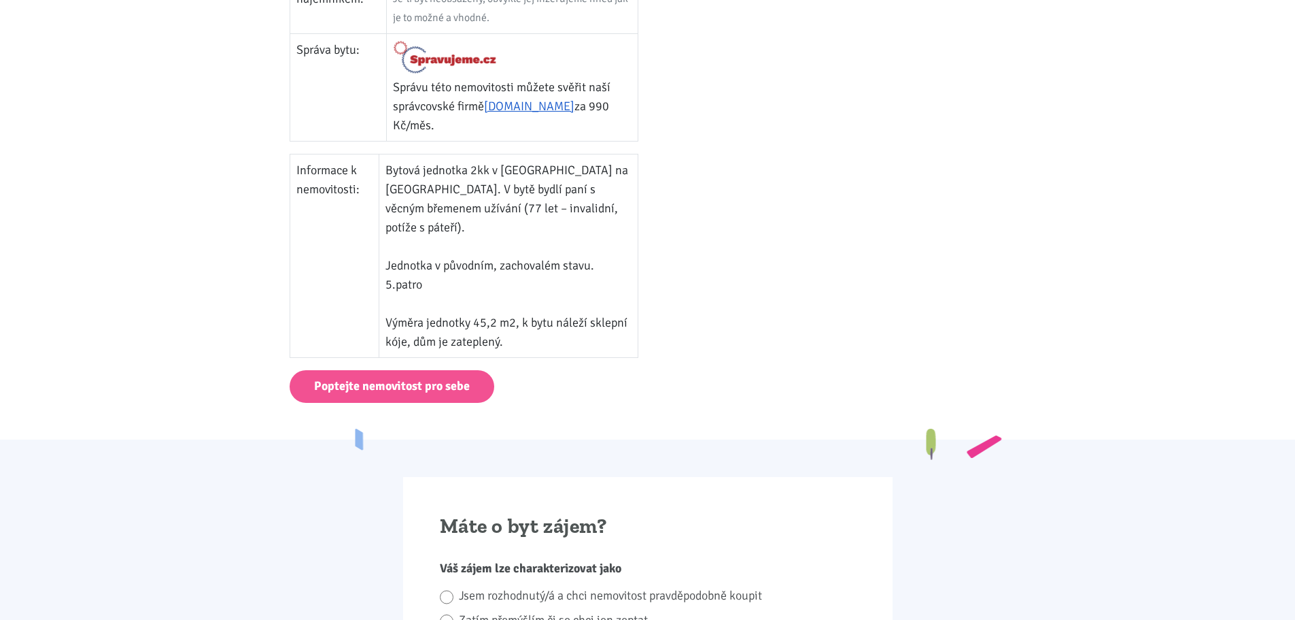
drag, startPoint x: 468, startPoint y: 148, endPoint x: 597, endPoint y: 297, distance: 197.7
click at [597, 297] on td "Bytová jednotka 2kk v [GEOGRAPHIC_DATA] na [GEOGRAPHIC_DATA]. V bytě bydlí paní…" at bounding box center [509, 255] width 260 height 203
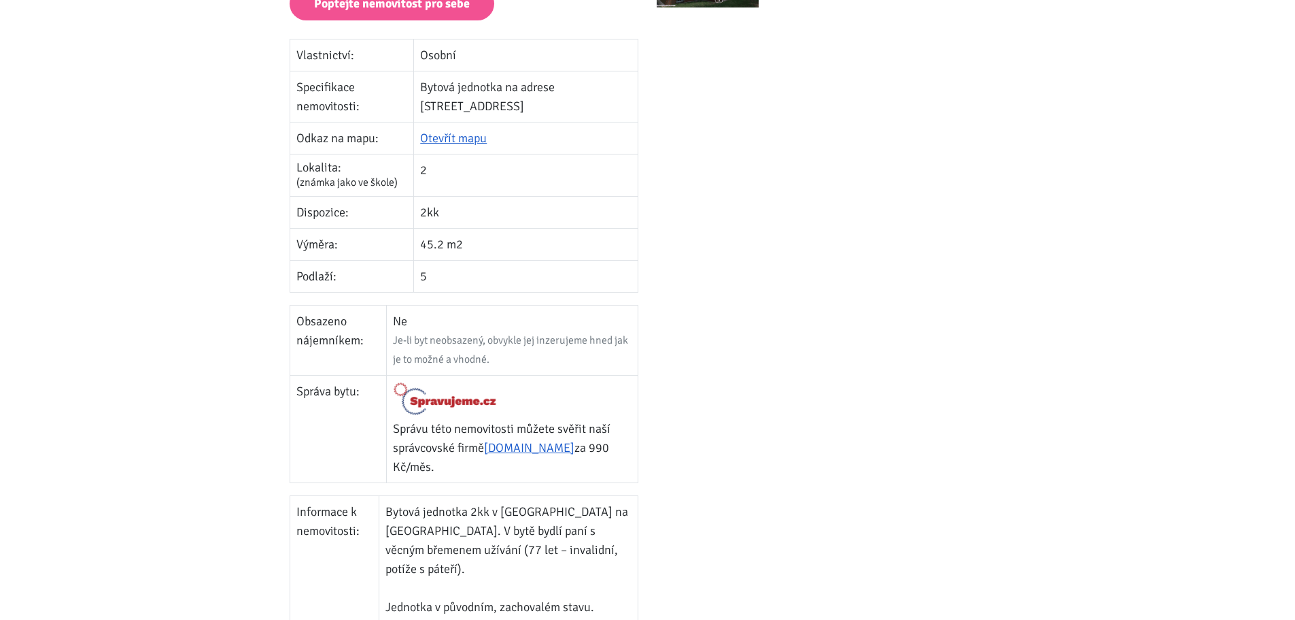
scroll to position [408, 0]
click at [721, 403] on div at bounding box center [831, 307] width 367 height 806
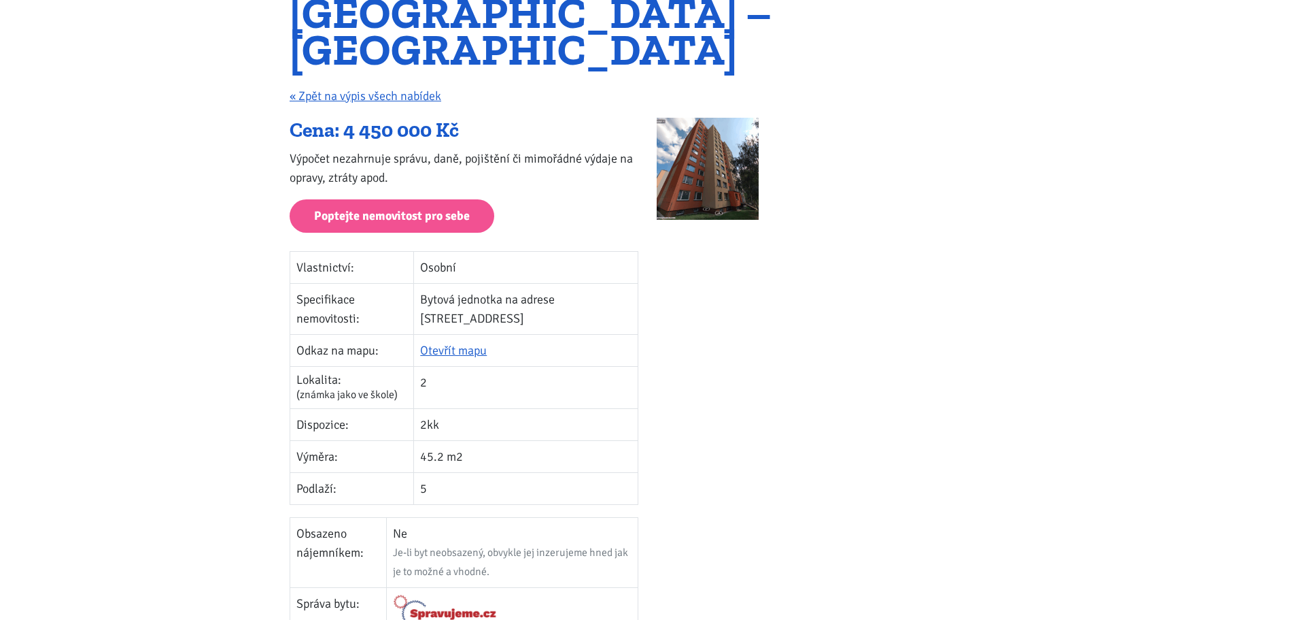
scroll to position [136, 0]
